Goal: Information Seeking & Learning: Learn about a topic

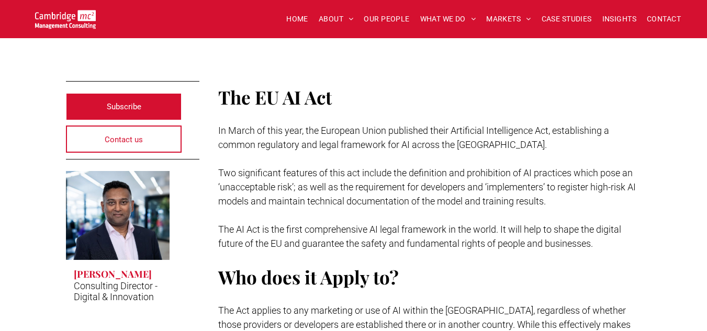
scroll to position [222, 0]
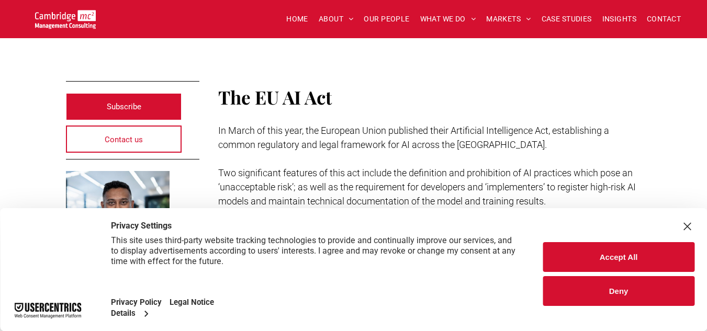
click at [690, 221] on div "Close Layer" at bounding box center [687, 226] width 15 height 15
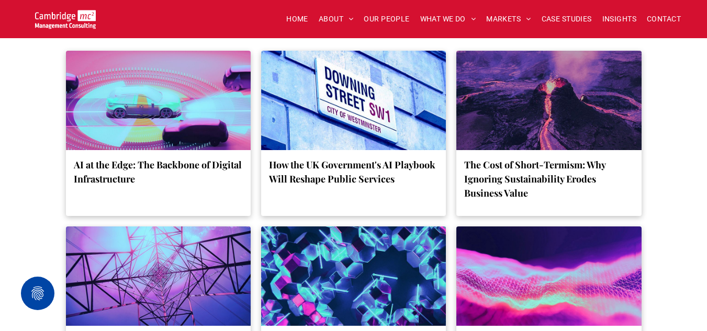
scroll to position [3580, 0]
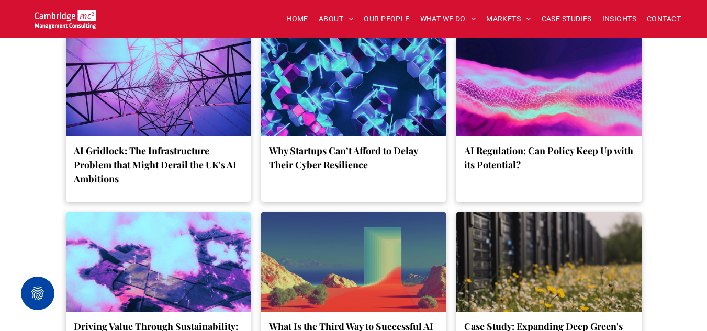
drag, startPoint x: 706, startPoint y: 270, endPoint x: 706, endPoint y: 247, distance: 23.0
click at [706, 247] on div "AI at the Edge: The Backbone of Digital Infrastructure by [PERSON_NAME] • [DATE…" at bounding box center [353, 146] width 707 height 612
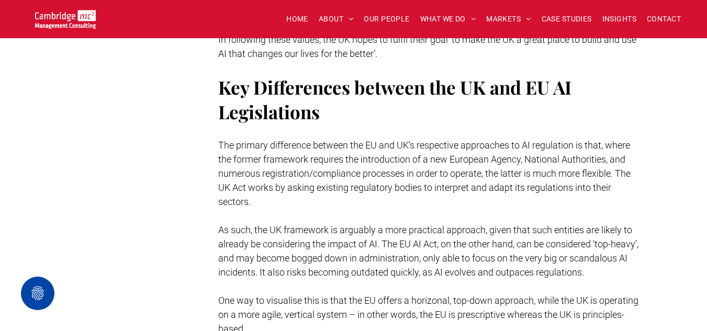
scroll to position [2239, 0]
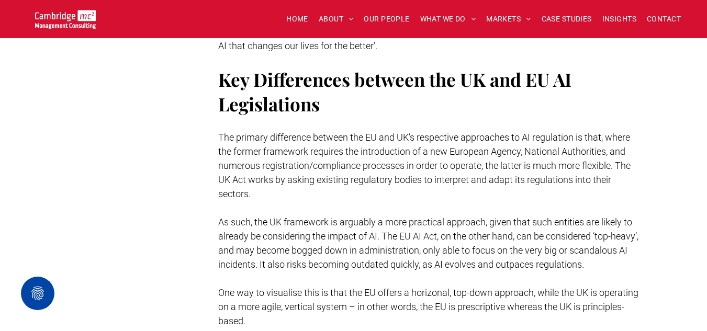
click at [337, 141] on span "The primary difference between the EU and UK’s respective approaches to AI regu…" at bounding box center [424, 166] width 412 height 68
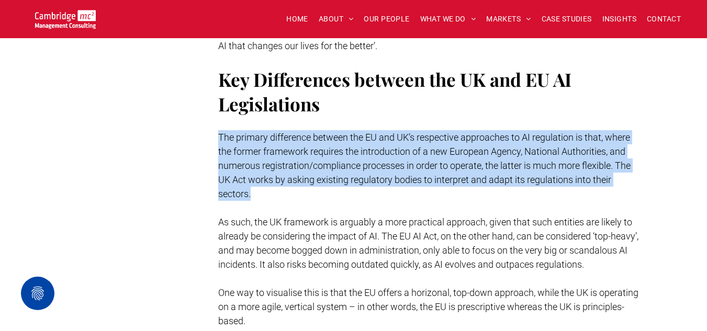
click at [337, 141] on span "The primary difference between the EU and UK’s respective approaches to AI regu…" at bounding box center [424, 166] width 412 height 68
copy span "The primary difference between the EU and UK’s respective approaches to AI regu…"
click at [337, 141] on span "The primary difference between the EU and UK’s respective approaches to AI regu…" at bounding box center [424, 166] width 412 height 68
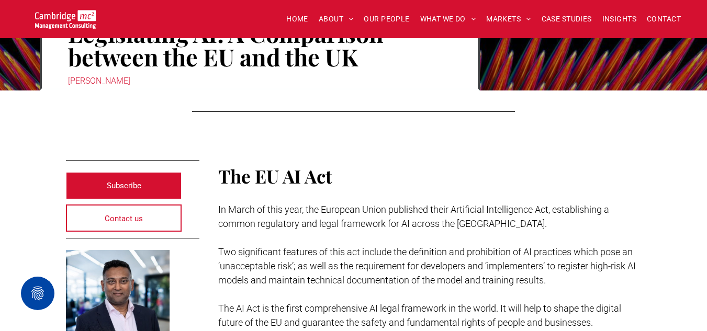
scroll to position [270, 0]
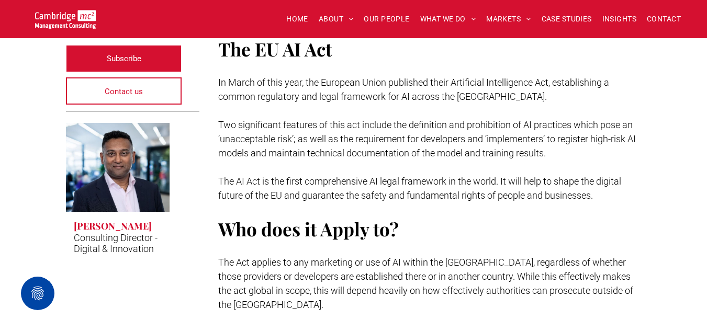
drag, startPoint x: 70, startPoint y: 226, endPoint x: 155, endPoint y: 229, distance: 84.9
click at [155, 229] on span "[PERSON_NAME] Consulting Director - Digital & Innovation Button" at bounding box center [118, 237] width 104 height 51
click at [152, 229] on h3 "[PERSON_NAME]" at bounding box center [113, 226] width 78 height 13
click at [165, 230] on span "[PERSON_NAME] Consulting Director - Digital & Innovation Button" at bounding box center [118, 237] width 104 height 51
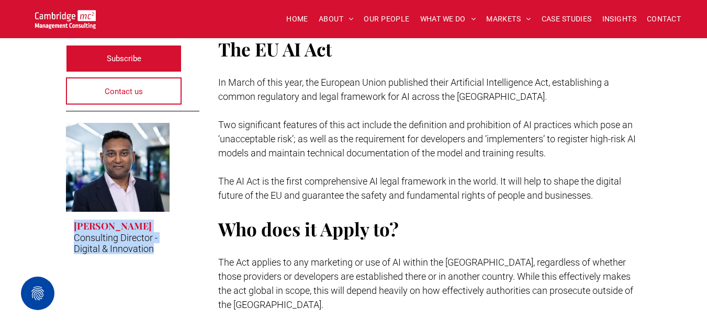
drag, startPoint x: 72, startPoint y: 222, endPoint x: 155, endPoint y: 250, distance: 87.7
click at [155, 250] on span "[PERSON_NAME] Consulting Director - Digital & Innovation Button" at bounding box center [118, 237] width 104 height 51
copy span "[PERSON_NAME] Consulting Director - Digital & Innovation"
click at [155, 250] on p "Consulting Director - Digital & Innovation" at bounding box center [118, 243] width 88 height 22
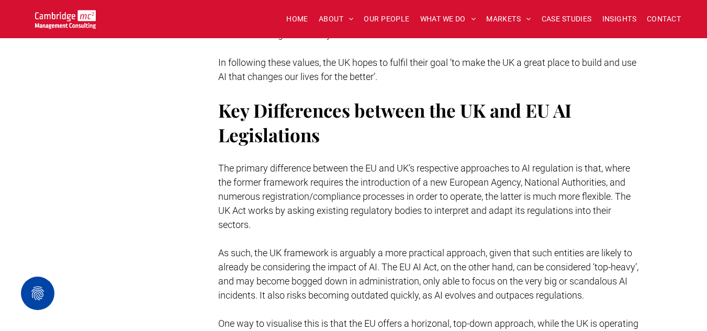
scroll to position [2231, 0]
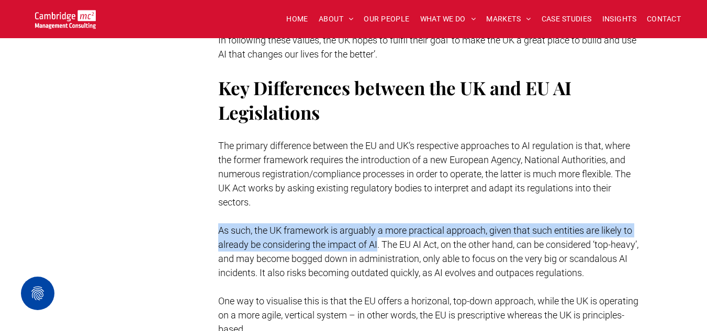
drag, startPoint x: 214, startPoint y: 213, endPoint x: 378, endPoint y: 233, distance: 165.6
copy span "As such, the UK framework is arguably a more practical approach, given that suc…"
click at [378, 233] on span "As such, the UK framework is arguably a more practical approach, given that suc…" at bounding box center [428, 251] width 420 height 53
